Goal: Find specific page/section: Find specific page/section

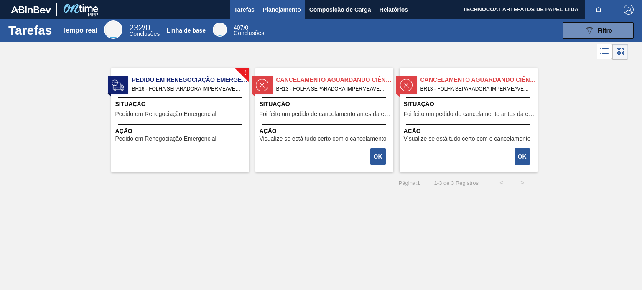
click at [284, 8] on font "Planejamento" at bounding box center [282, 9] width 38 height 7
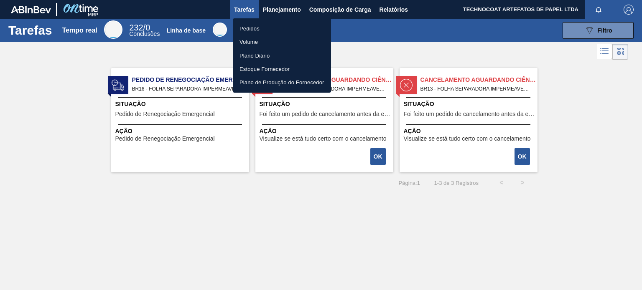
click at [265, 28] on li "Pedidos" at bounding box center [282, 28] width 98 height 13
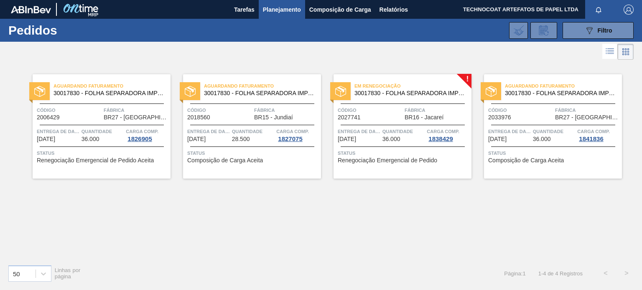
click at [392, 81] on div "Em renegociação 30017830 - FOLHA SEPARADORA IMPERMEÁVEL" at bounding box center [403, 88] width 138 height 15
